Goal: Information Seeking & Learning: Learn about a topic

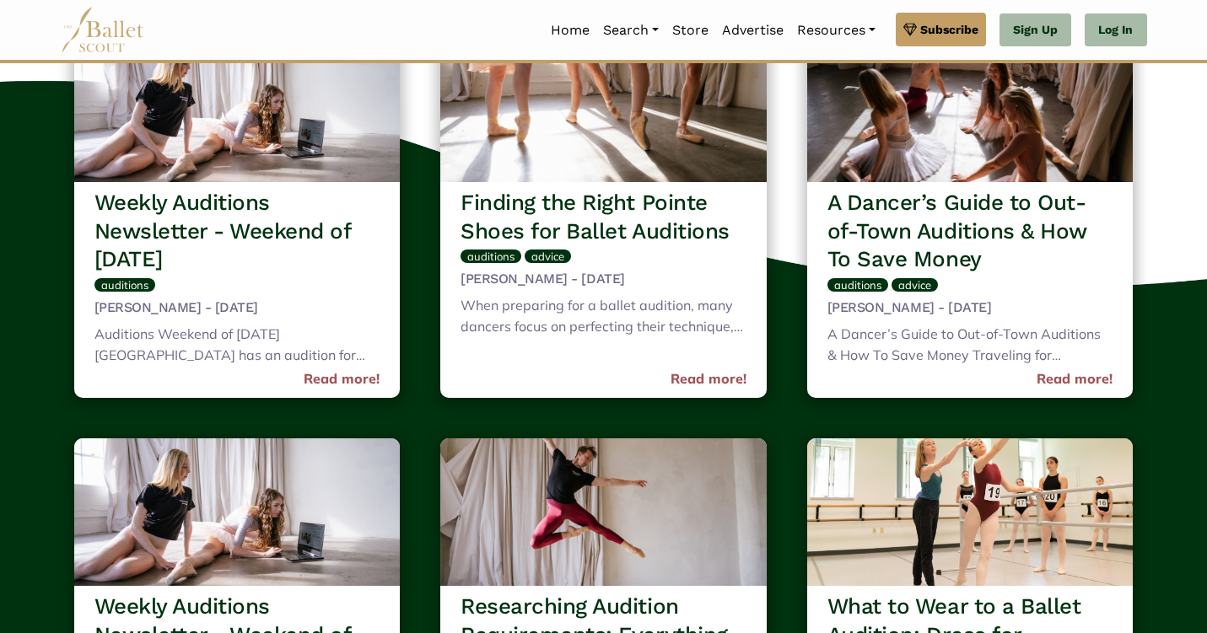
scroll to position [218, 0]
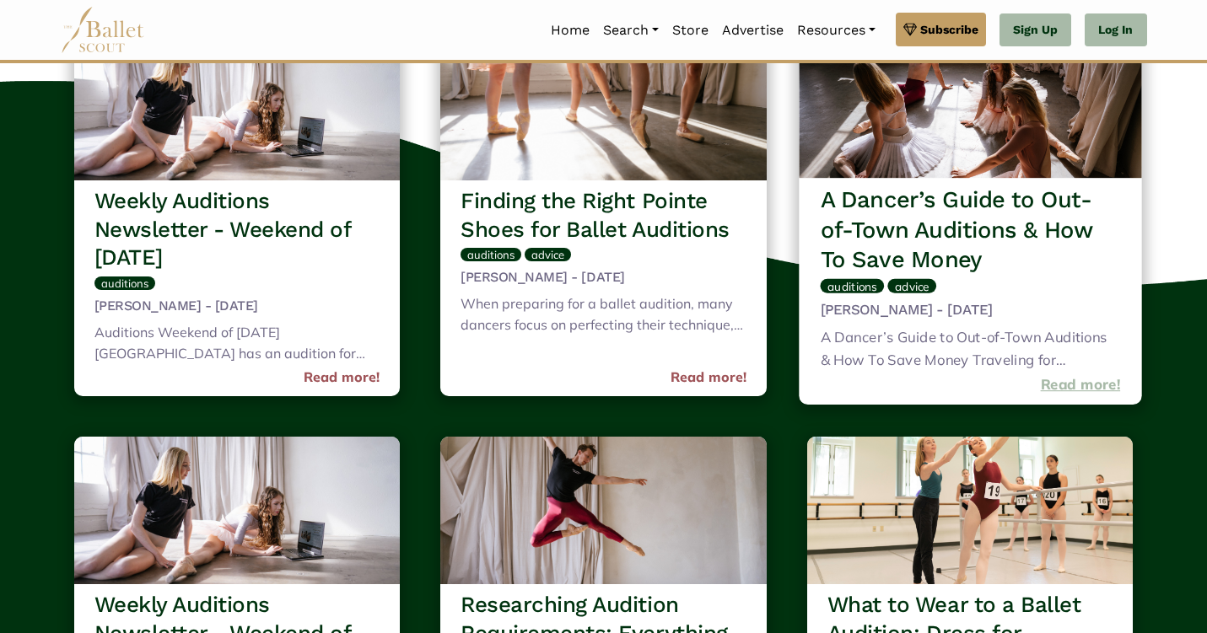
click at [1064, 380] on link "Read more!" at bounding box center [1080, 385] width 80 height 23
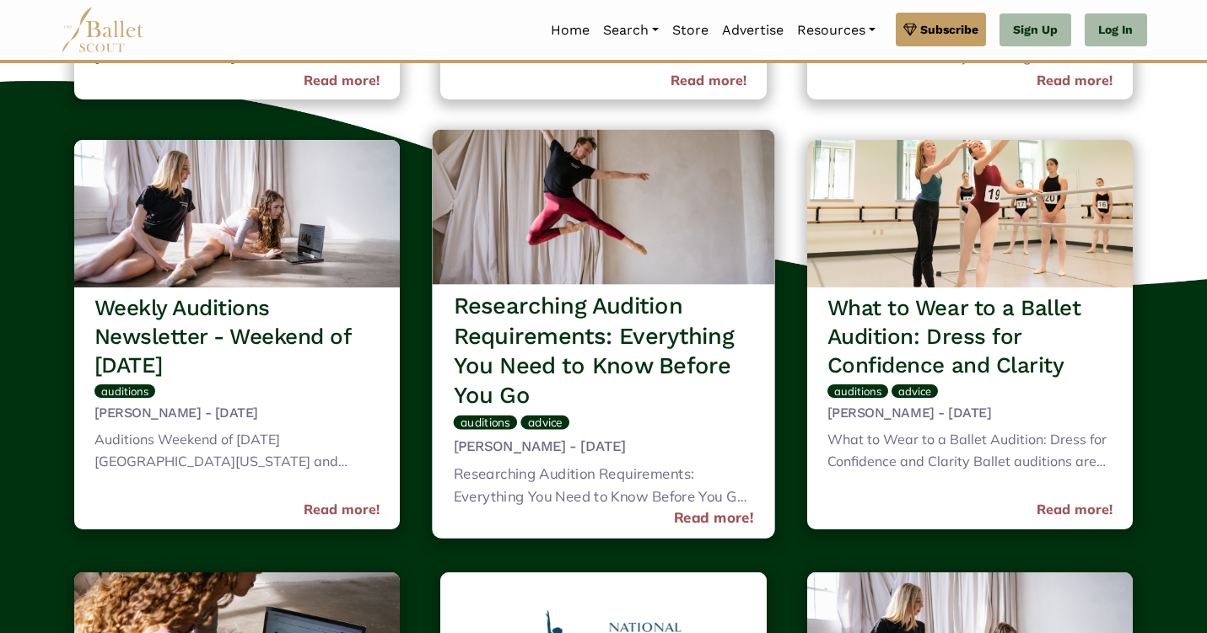
scroll to position [520, 0]
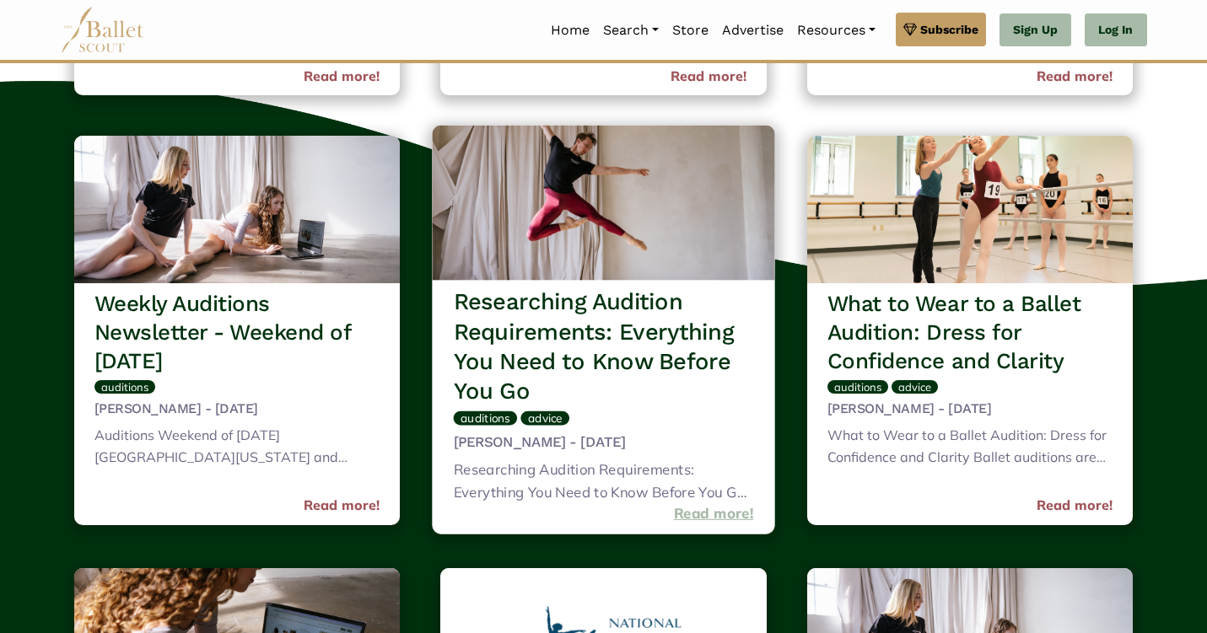
click at [722, 503] on link "Read more!" at bounding box center [714, 514] width 80 height 23
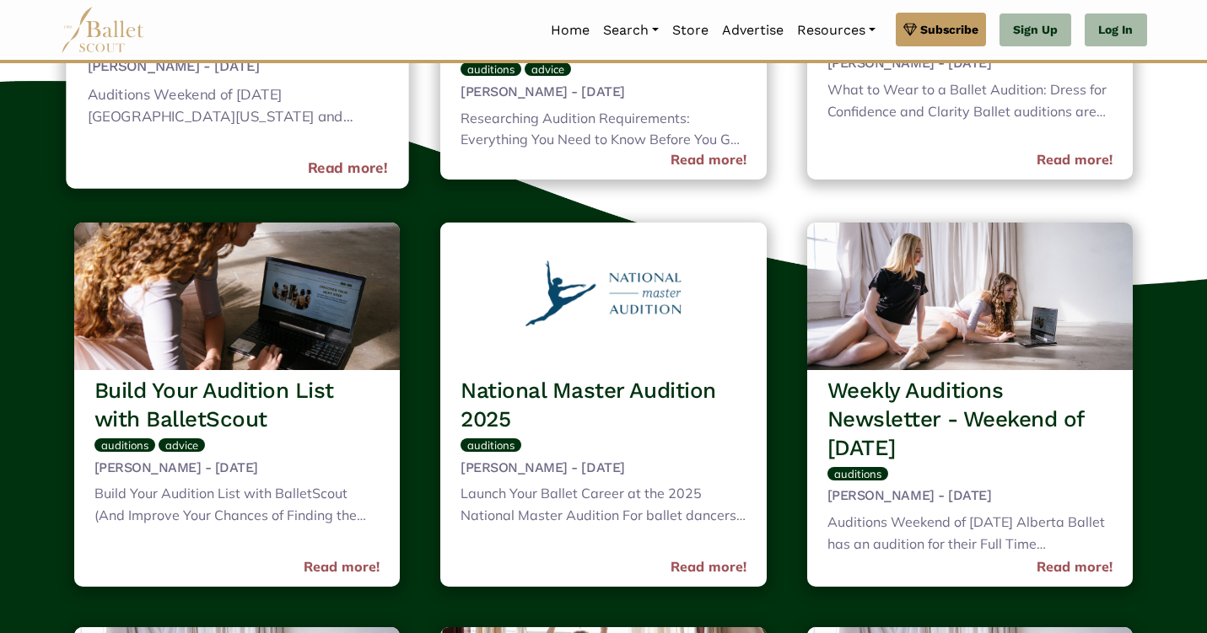
scroll to position [869, 0]
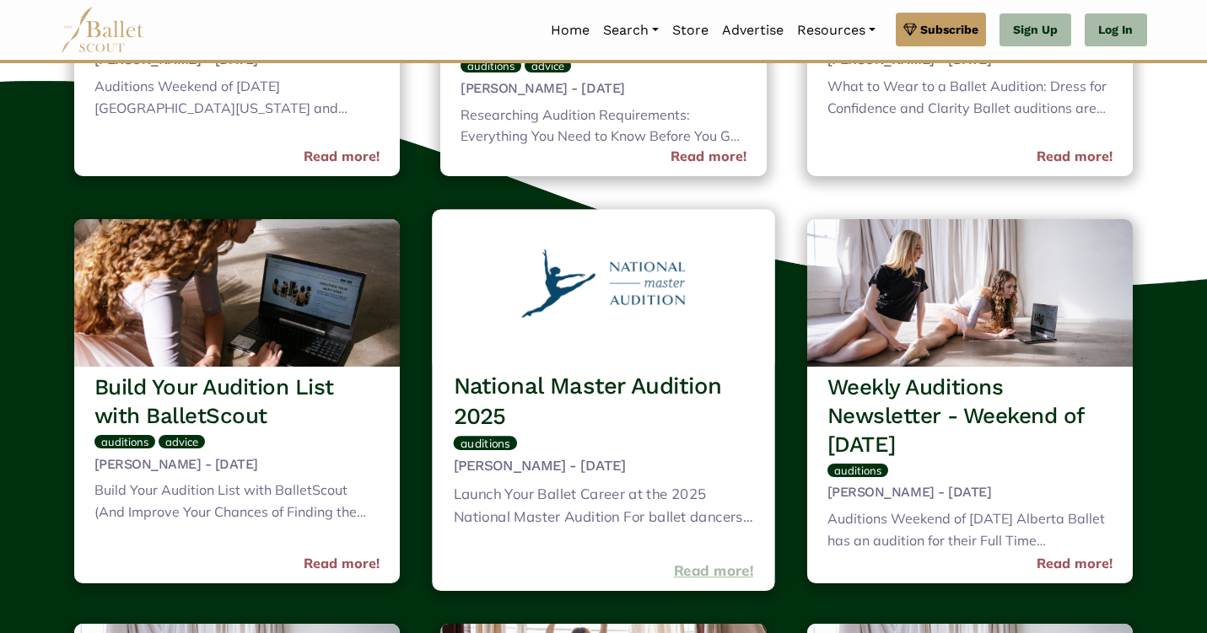
click at [697, 560] on link "Read more!" at bounding box center [714, 571] width 80 height 23
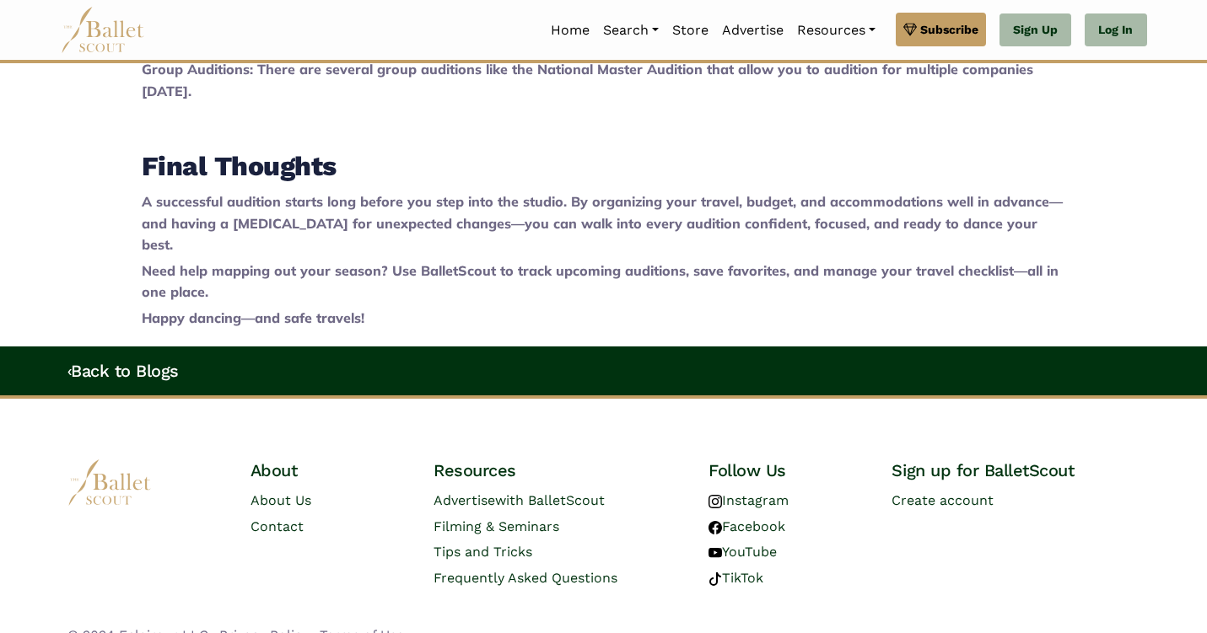
scroll to position [2727, 0]
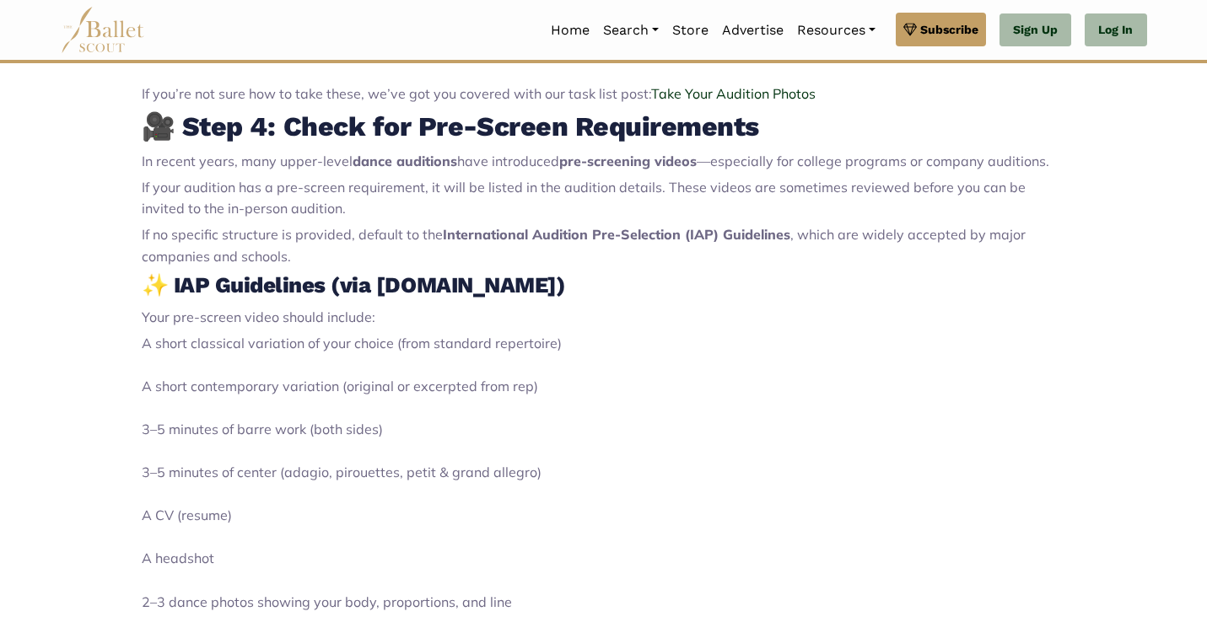
scroll to position [1743, 0]
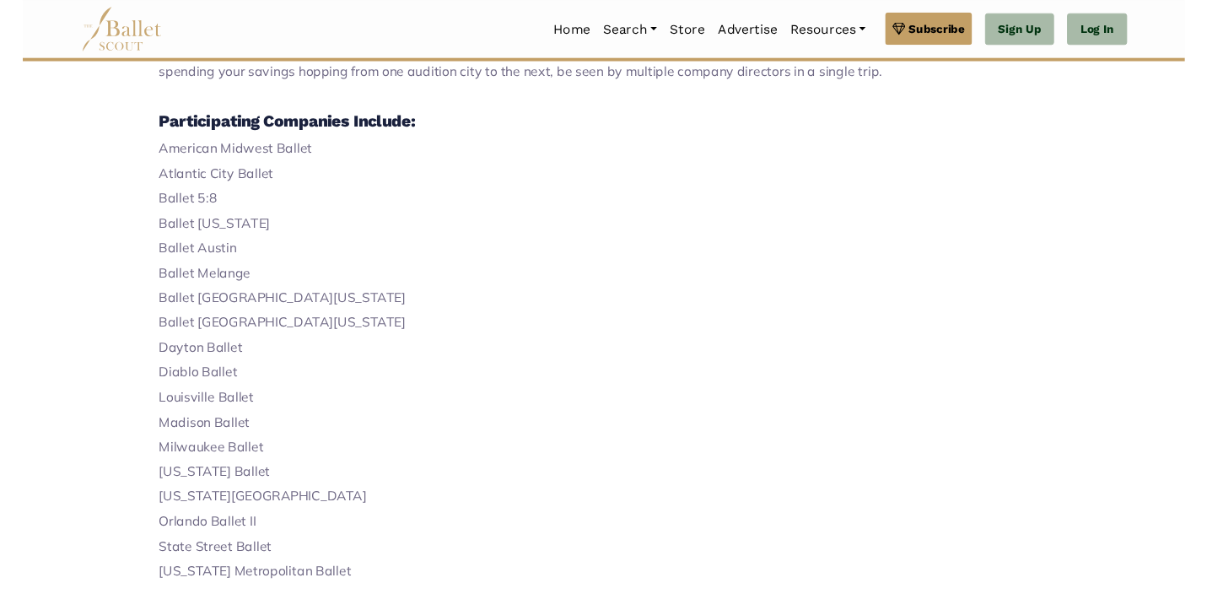
scroll to position [703, 0]
